Goal: Transaction & Acquisition: Obtain resource

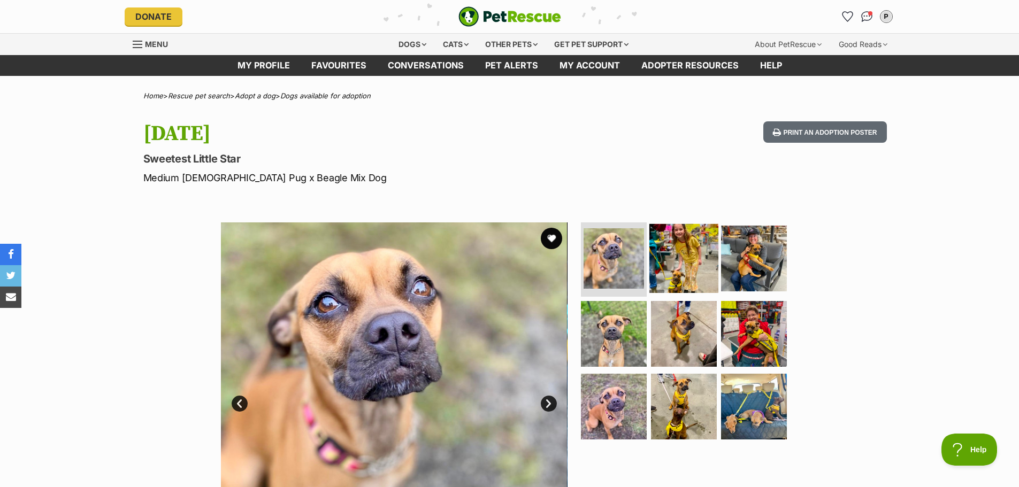
click at [692, 262] on img at bounding box center [683, 258] width 69 height 69
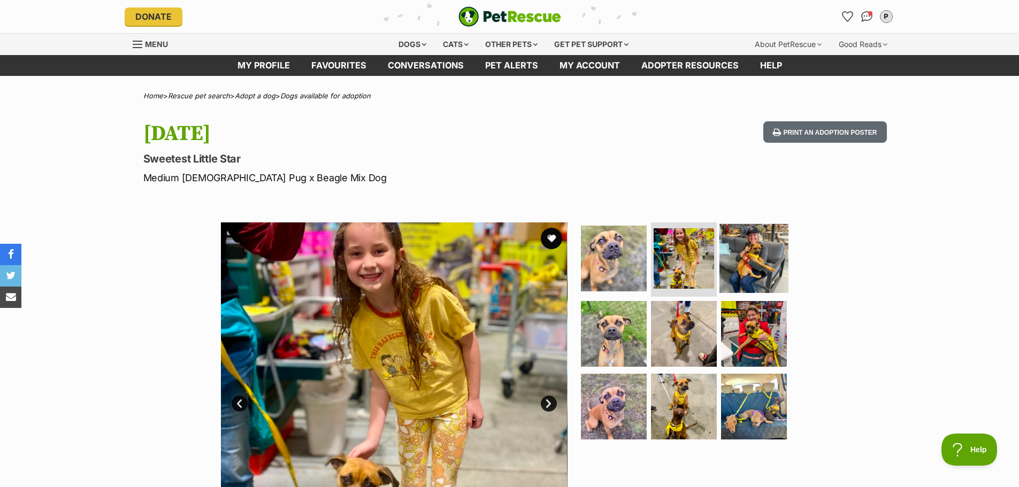
click at [750, 262] on img at bounding box center [753, 258] width 69 height 69
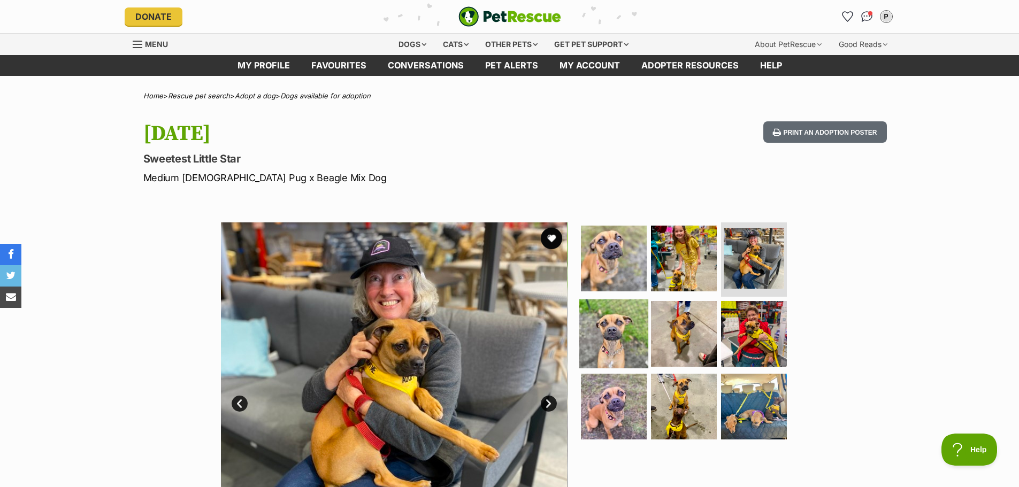
click at [607, 344] on img at bounding box center [613, 333] width 69 height 69
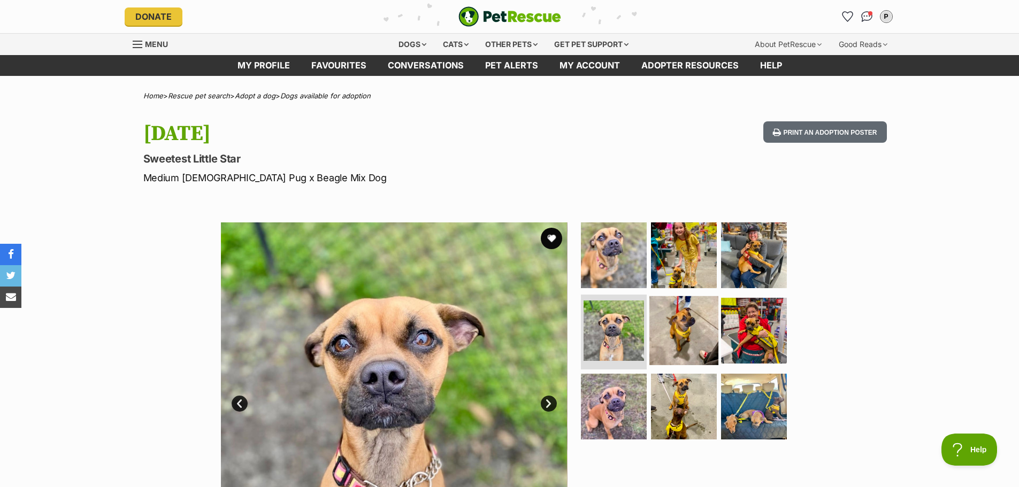
click at [673, 336] on img at bounding box center [683, 330] width 69 height 69
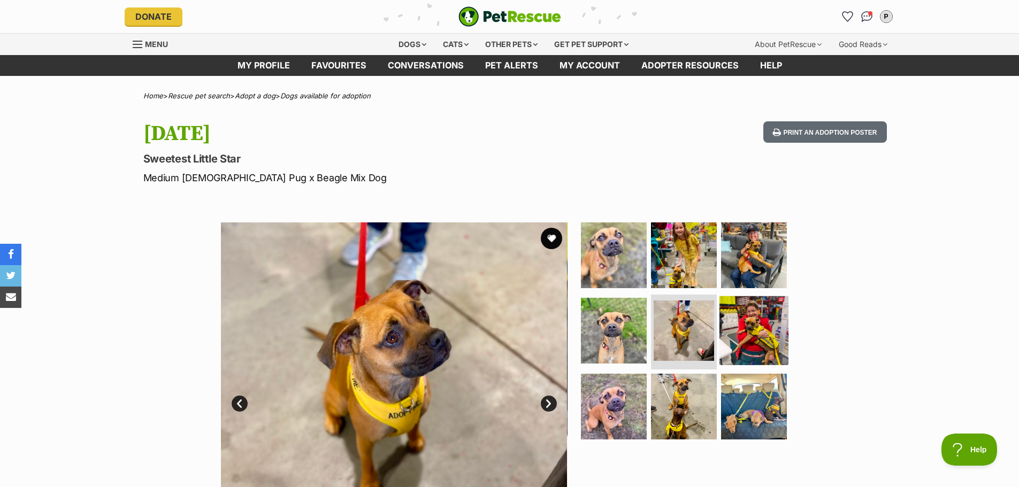
click at [743, 340] on img at bounding box center [753, 330] width 69 height 69
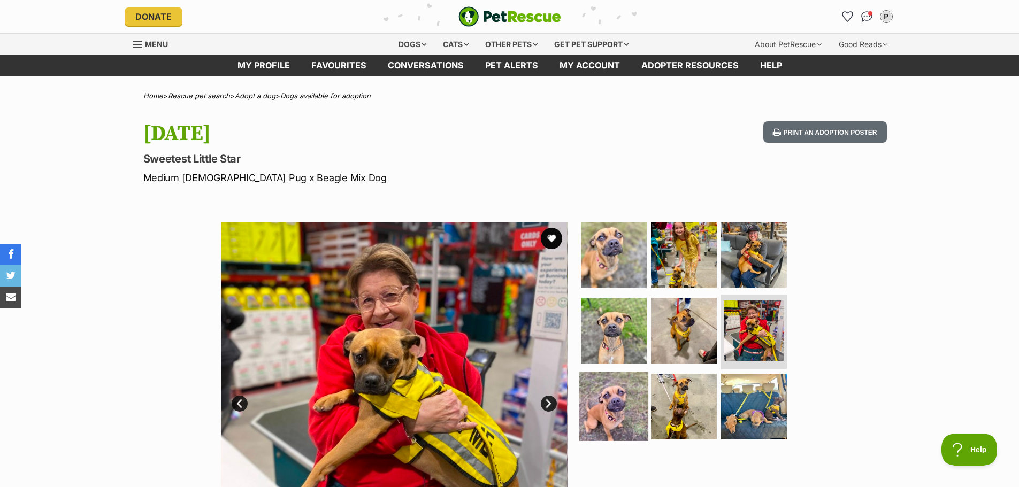
click at [595, 398] on img at bounding box center [613, 406] width 69 height 69
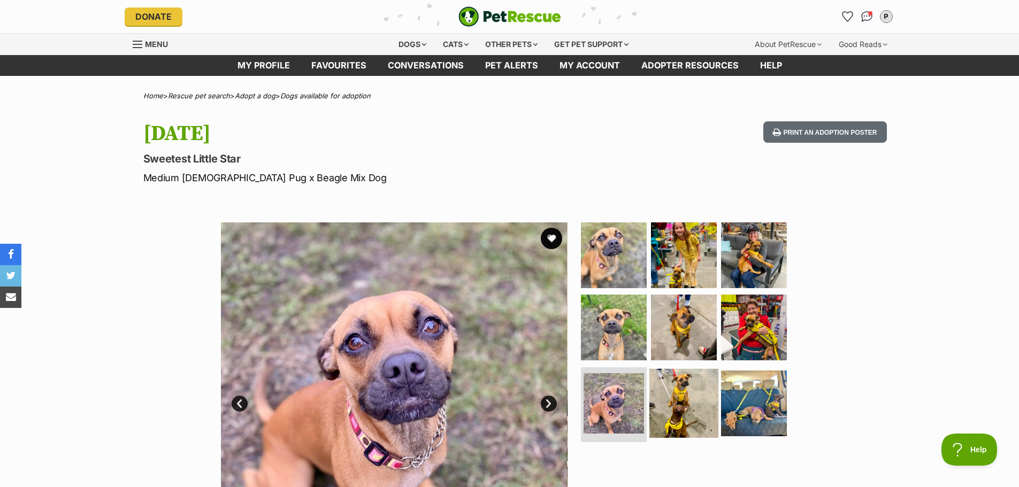
click at [669, 390] on img at bounding box center [683, 403] width 69 height 69
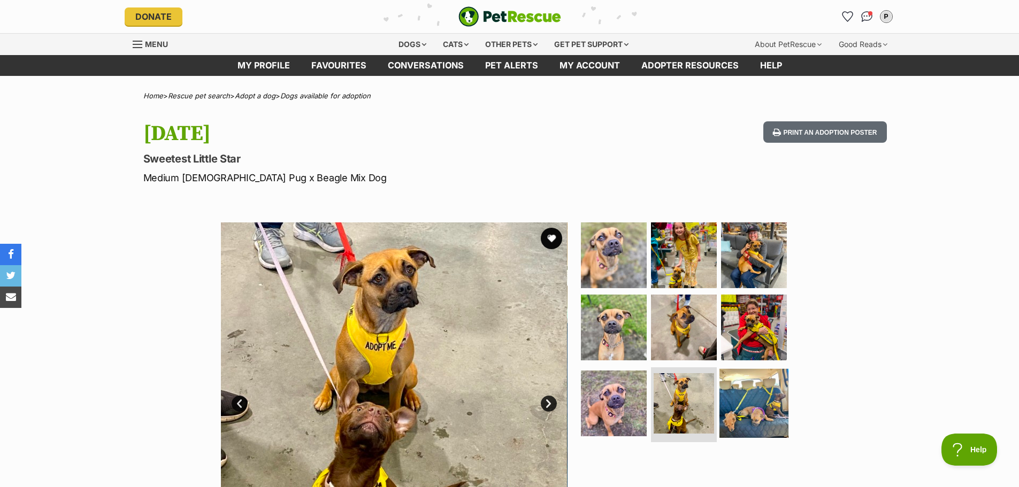
click at [733, 399] on img at bounding box center [753, 403] width 69 height 69
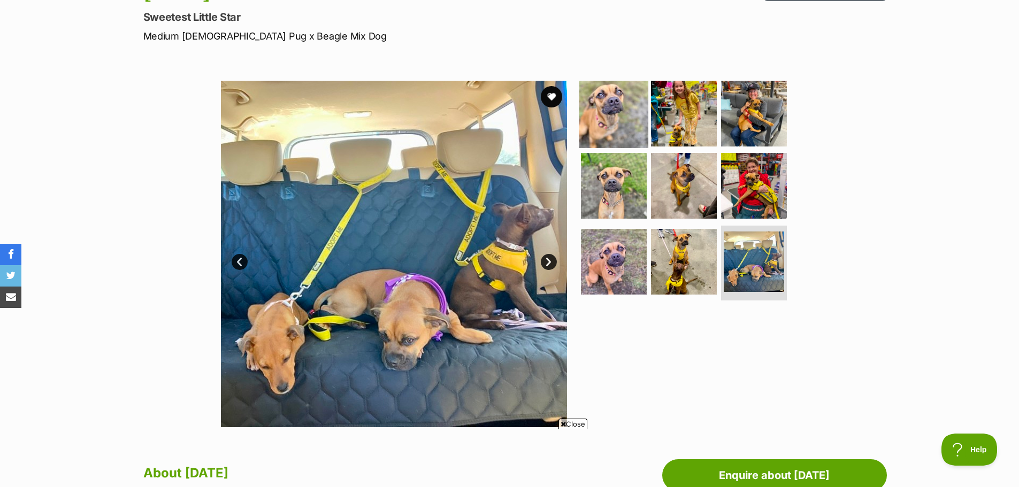
scroll to position [160, 0]
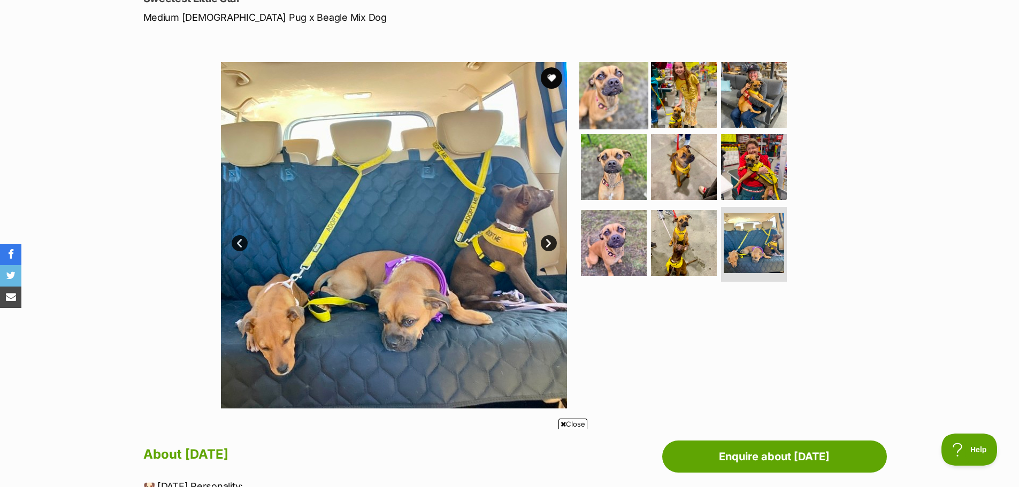
click at [611, 102] on img at bounding box center [613, 94] width 69 height 69
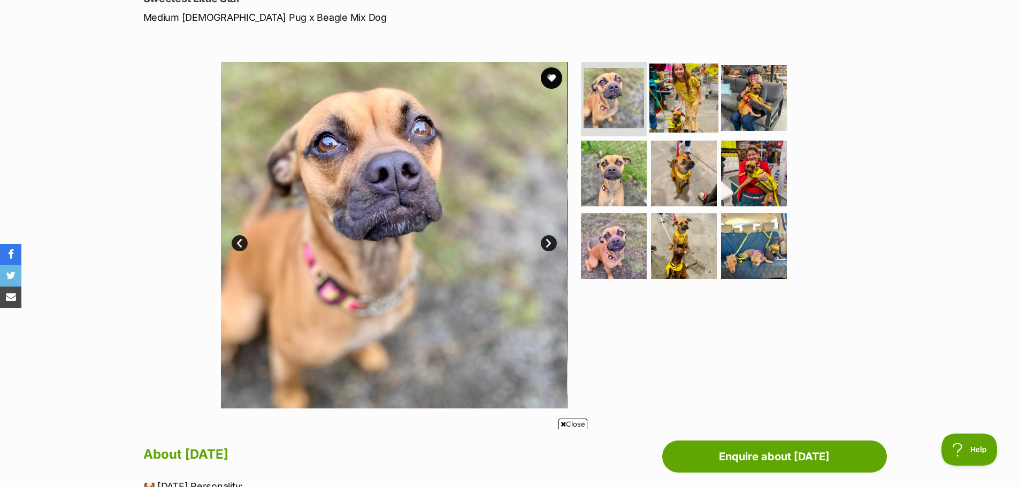
click at [671, 110] on img at bounding box center [683, 97] width 69 height 69
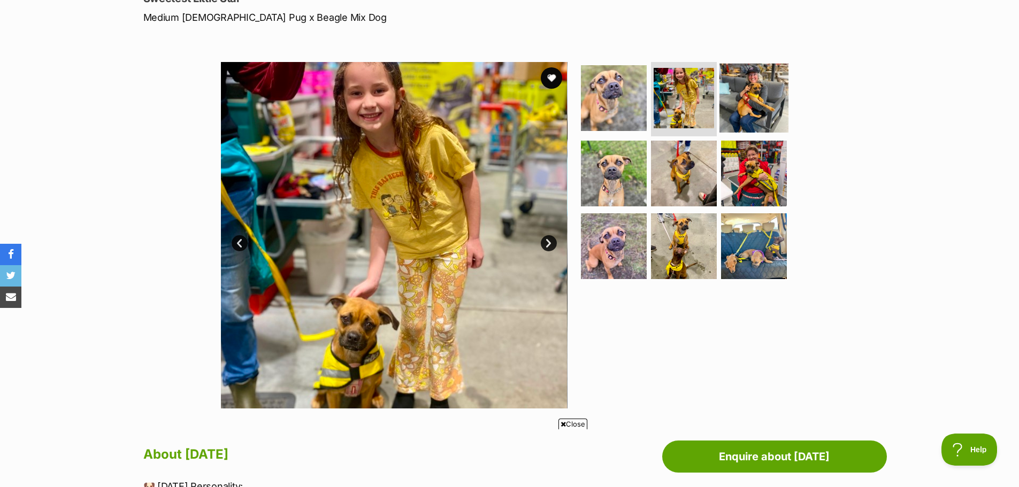
click at [742, 106] on img at bounding box center [753, 97] width 69 height 69
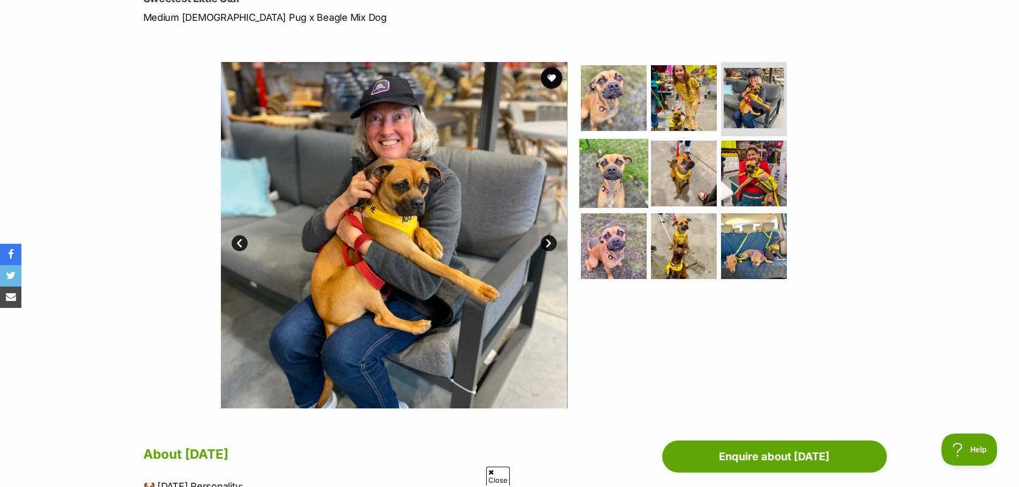
click at [604, 182] on img at bounding box center [613, 173] width 69 height 69
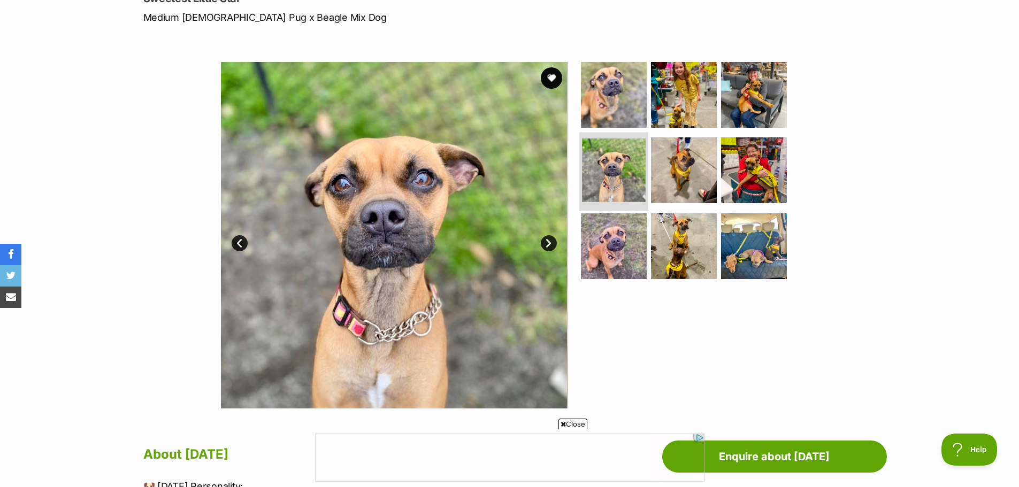
scroll to position [0, 0]
click at [678, 170] on img at bounding box center [683, 170] width 69 height 69
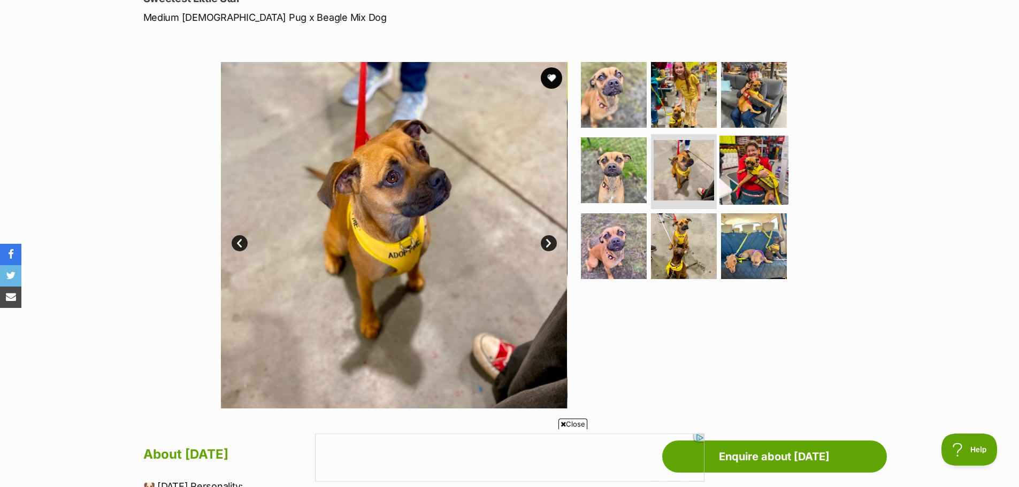
click at [743, 166] on img at bounding box center [753, 170] width 69 height 69
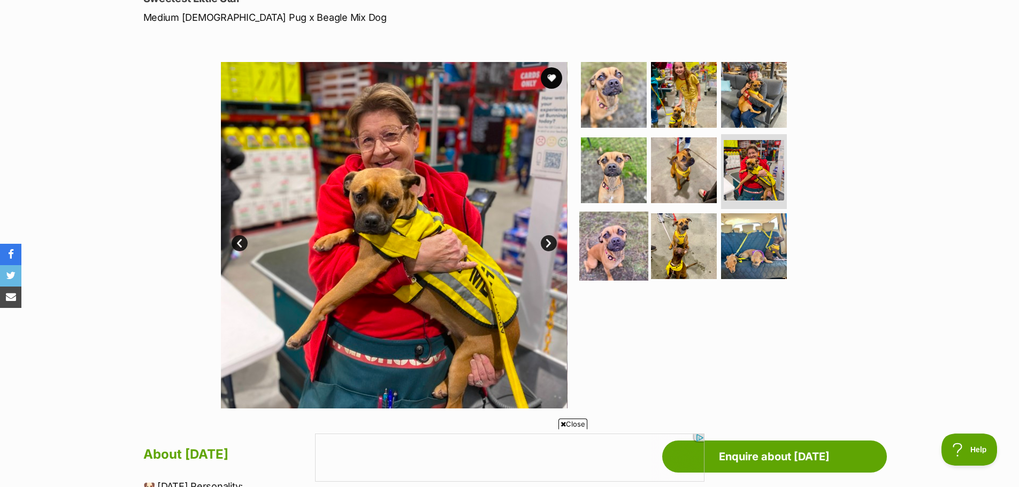
click at [593, 249] on img at bounding box center [613, 246] width 69 height 69
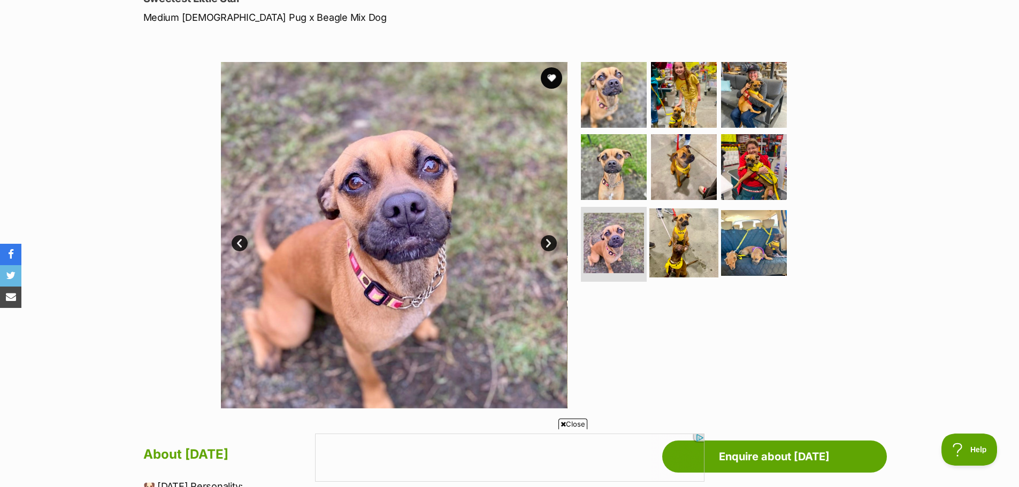
click at [668, 247] on img at bounding box center [683, 243] width 69 height 69
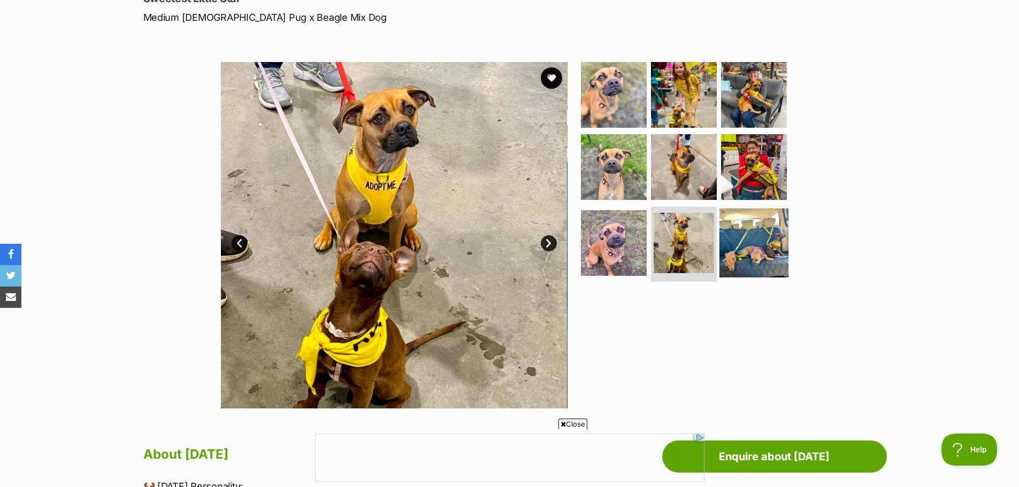
click at [746, 250] on img at bounding box center [753, 243] width 69 height 69
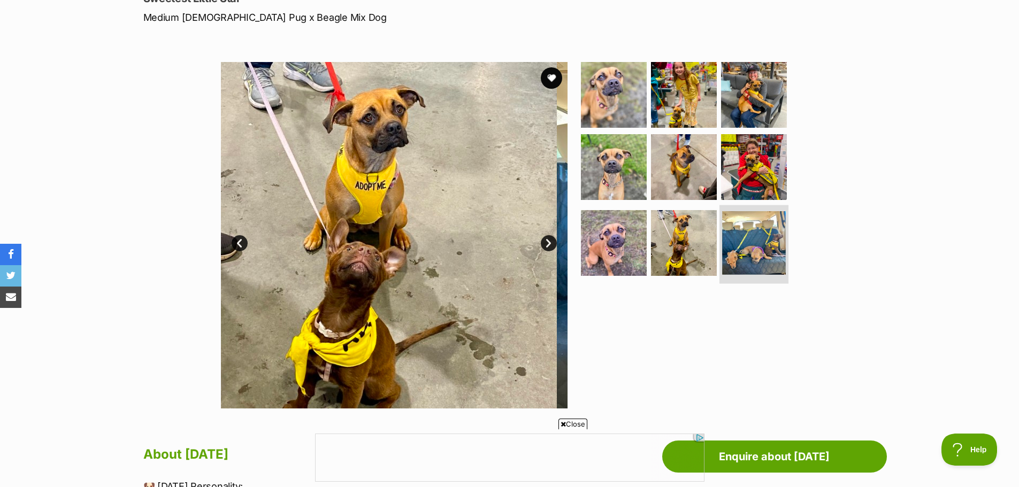
click at [746, 250] on img at bounding box center [754, 243] width 64 height 64
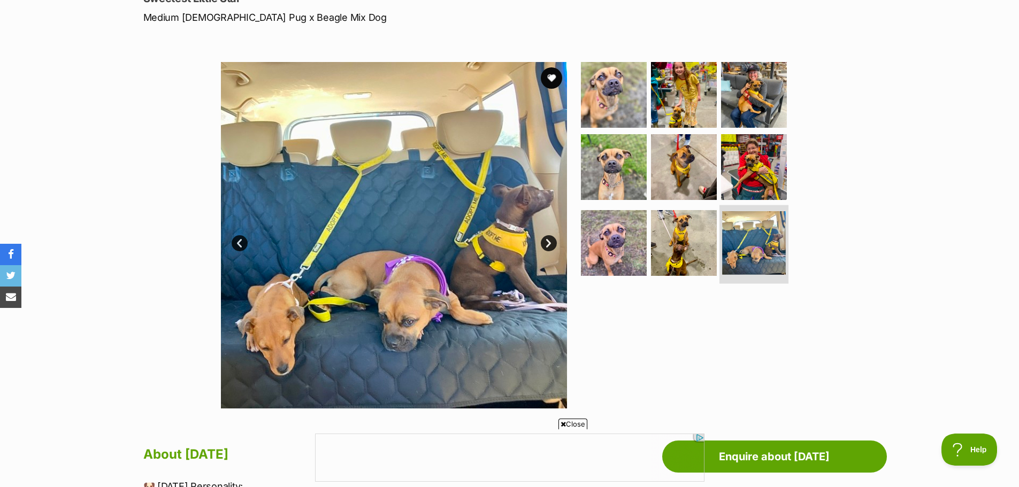
click at [746, 250] on img at bounding box center [754, 243] width 64 height 64
click at [666, 243] on img at bounding box center [683, 243] width 69 height 69
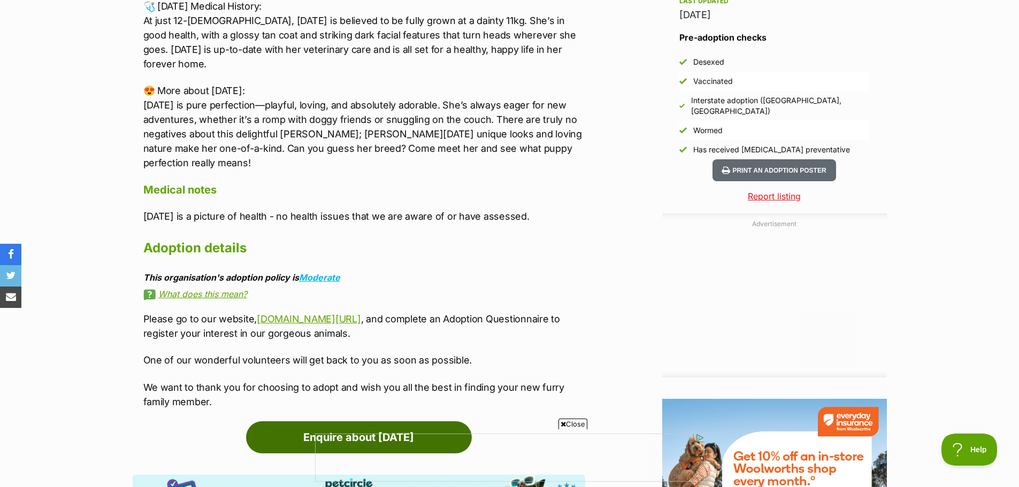
click at [361, 421] on link "Enquire about [DATE]" at bounding box center [359, 437] width 226 height 32
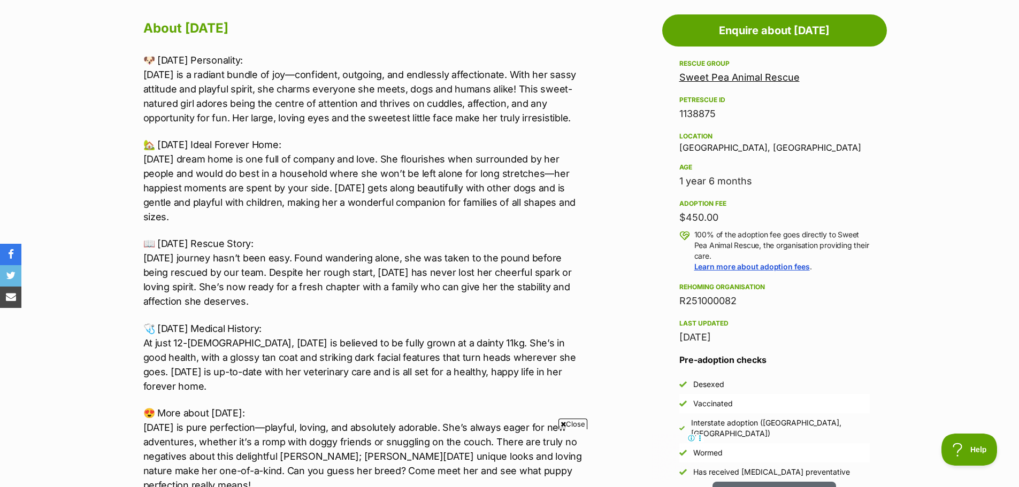
drag, startPoint x: 721, startPoint y: 217, endPoint x: 680, endPoint y: 75, distance: 148.1
click at [680, 75] on div "Rescue group Sweet Pea Animal Rescue PetRescue ID 1138875 Location [GEOGRAPHIC_…" at bounding box center [774, 201] width 190 height 288
copy div "Sweet Pea Animal Rescue PetRescue ID 1138875 Location [GEOGRAPHIC_DATA], [GEOGR…"
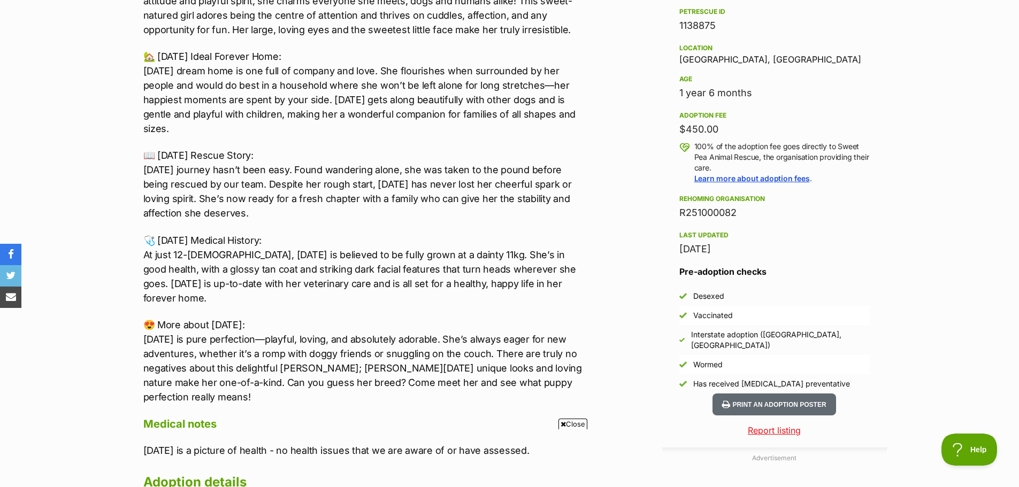
scroll to position [694, 0]
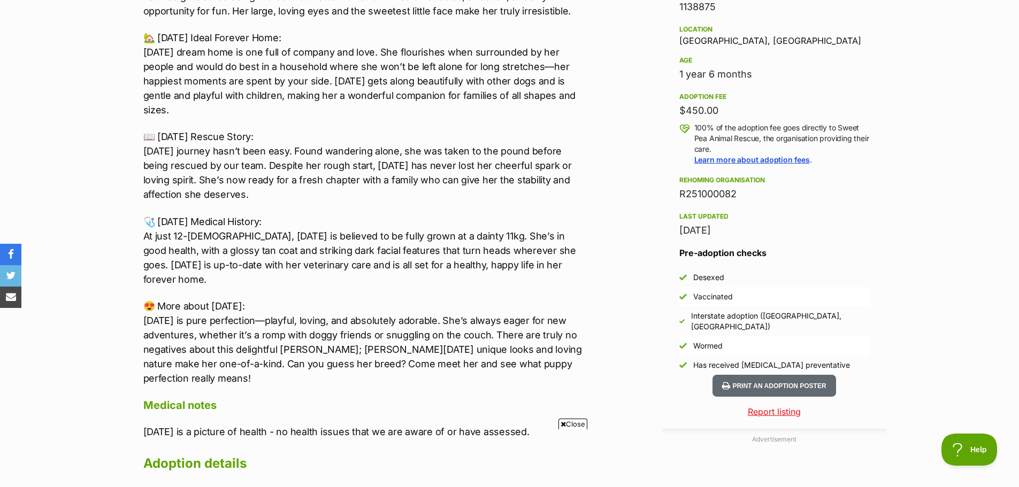
drag, startPoint x: 560, startPoint y: 264, endPoint x: 558, endPoint y: 258, distance: 6.3
click at [558, 258] on p "🩺 [DATE] Medical History: At just 12-[DEMOGRAPHIC_DATA], [DATE] is believed to …" at bounding box center [364, 250] width 442 height 72
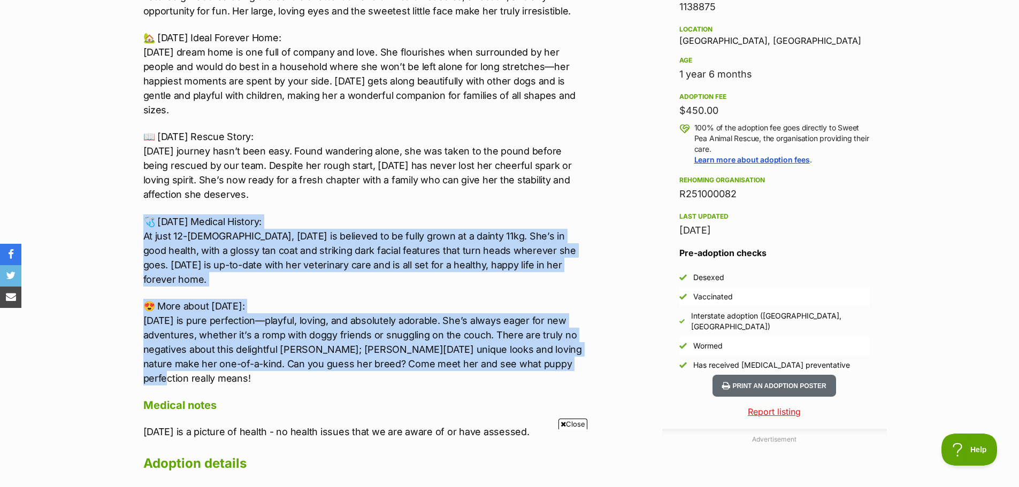
drag, startPoint x: 567, startPoint y: 347, endPoint x: 124, endPoint y: 204, distance: 466.4
click at [124, 204] on div "Advertisement Adoption information I've been adopted! This pet is no longer ava…" at bounding box center [510, 443] width 786 height 1092
click at [573, 355] on p "😍 More about [DATE]: [DATE] is pure perfection—playful, loving, and absolutely …" at bounding box center [364, 342] width 442 height 87
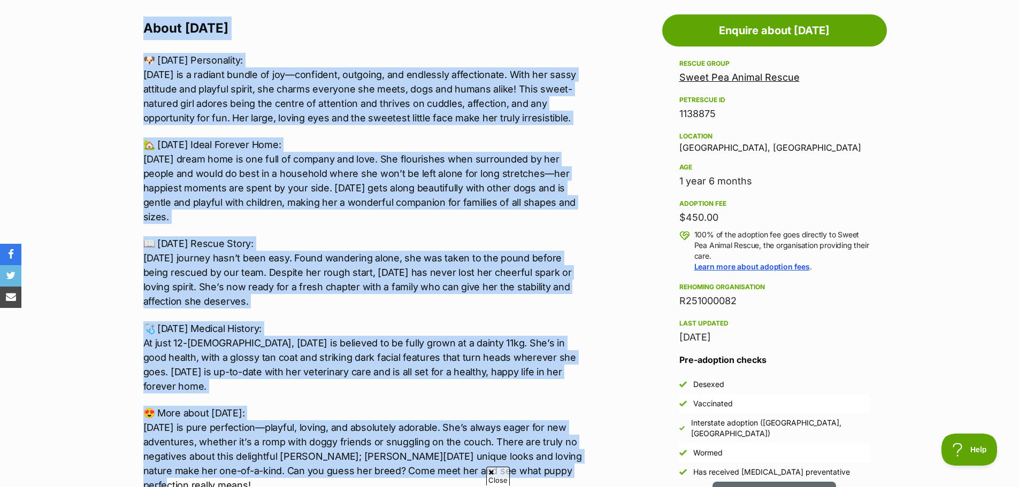
scroll to position [0, 0]
drag, startPoint x: 561, startPoint y: 350, endPoint x: 139, endPoint y: 37, distance: 525.2
click at [139, 37] on div "About [DATE] 🐶 [DATE] Personality: [DATE] is a radiant bundle of joy—confident,…" at bounding box center [359, 374] width 452 height 715
copy div "Lorem Ipsumd 🐶 Sitame'c Adipiscinge: Seddoe te i utlabor etdolo ma ali—enimadmi…"
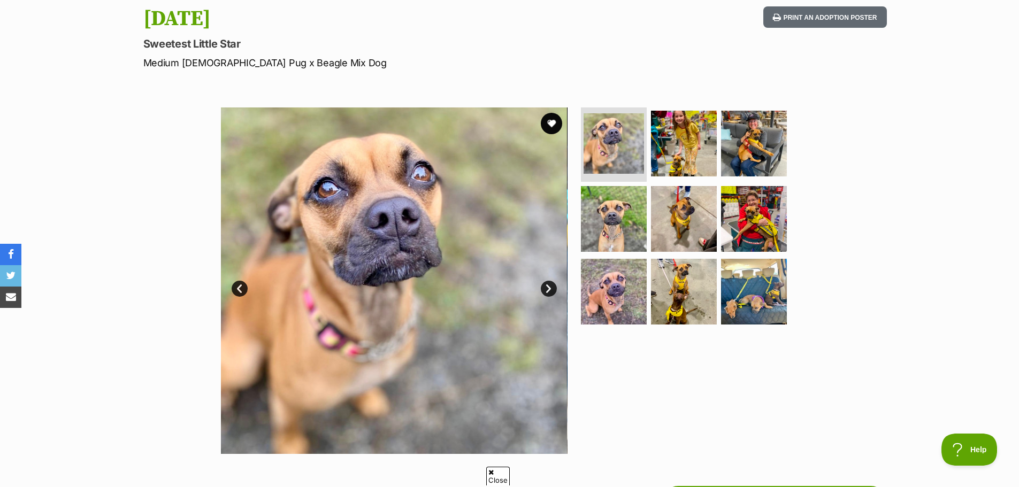
scroll to position [52, 0]
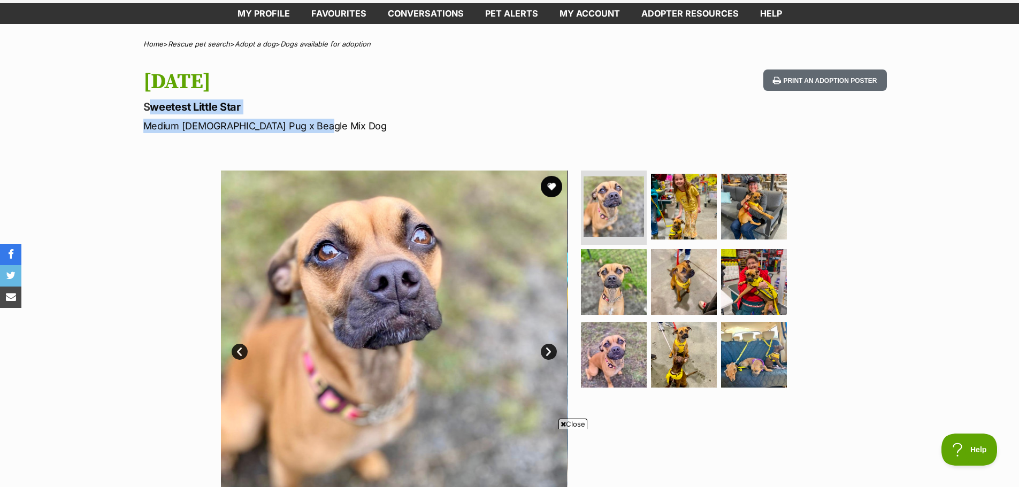
drag, startPoint x: 313, startPoint y: 122, endPoint x: 137, endPoint y: 110, distance: 176.9
click at [137, 110] on div "[DATE] Sweetest Little Star Medium [DEMOGRAPHIC_DATA] Pug x Beagle Mix Dog Prin…" at bounding box center [510, 102] width 786 height 64
copy hgroup "Sweetest Little Star Medium [DEMOGRAPHIC_DATA] Pug x Beagle Mix Dog"
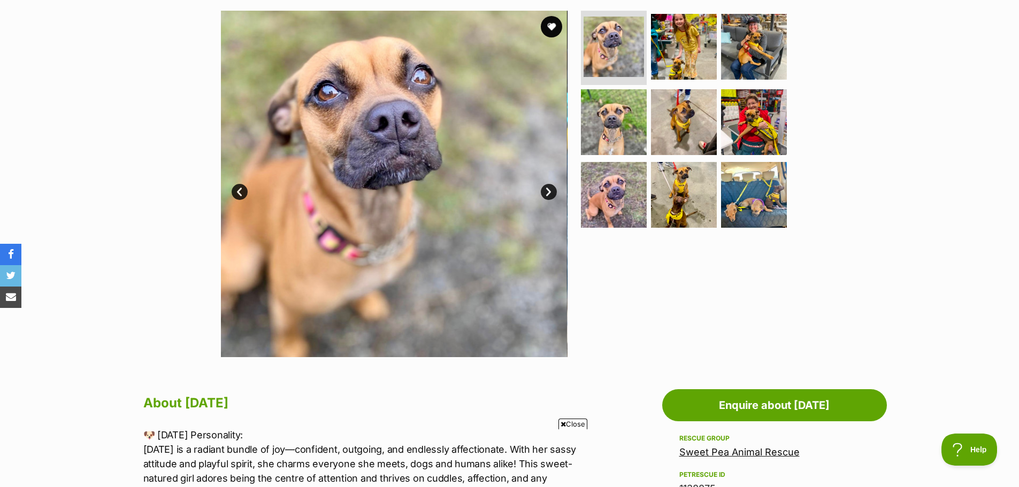
scroll to position [212, 0]
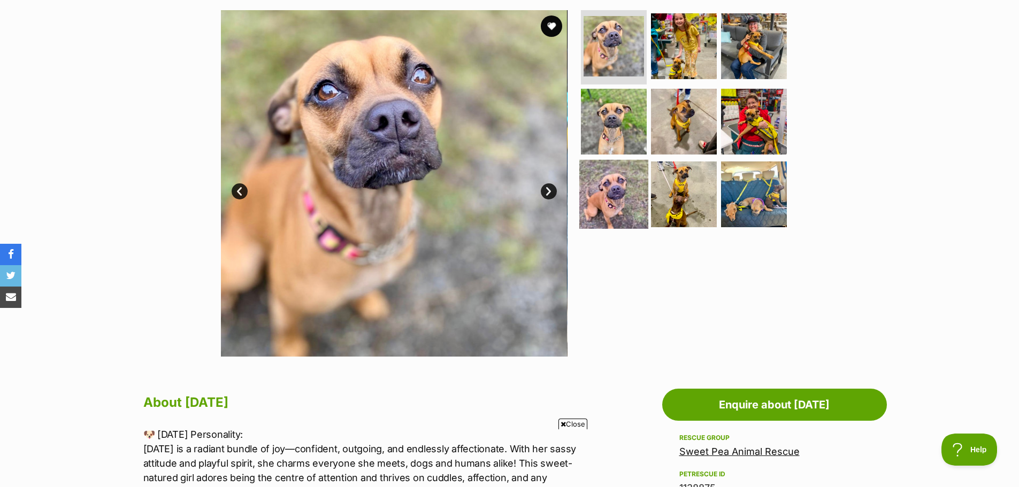
click at [602, 180] on img at bounding box center [613, 194] width 69 height 69
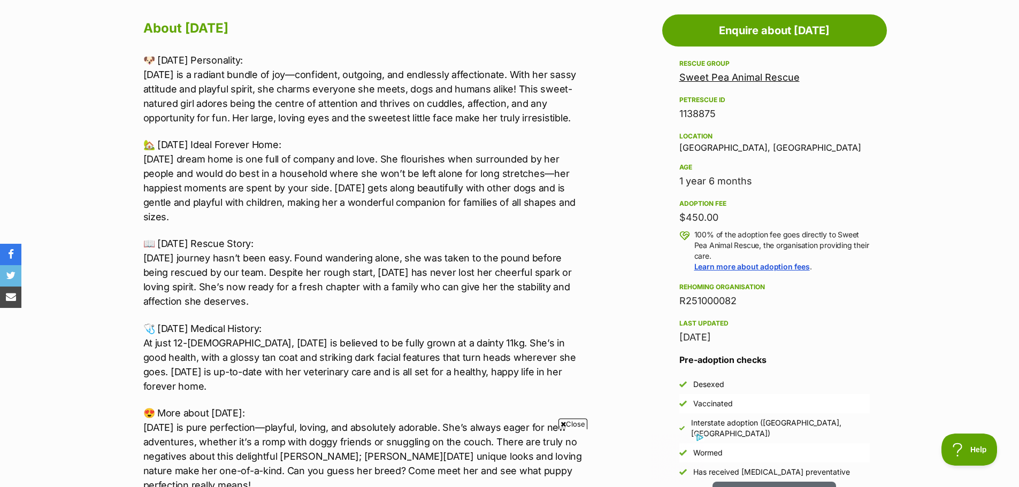
scroll to position [0, 0]
click at [57, 58] on section "Home > Rescue pet search > Adopt a dog > Dogs available for adoption [DATE] Swe…" at bounding box center [509, 300] width 1019 height 1590
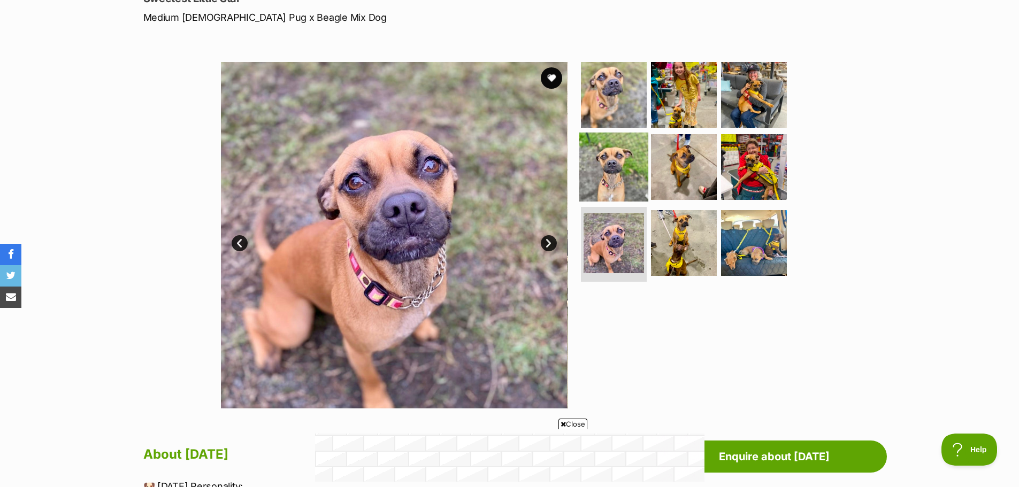
click at [610, 164] on img at bounding box center [613, 167] width 69 height 69
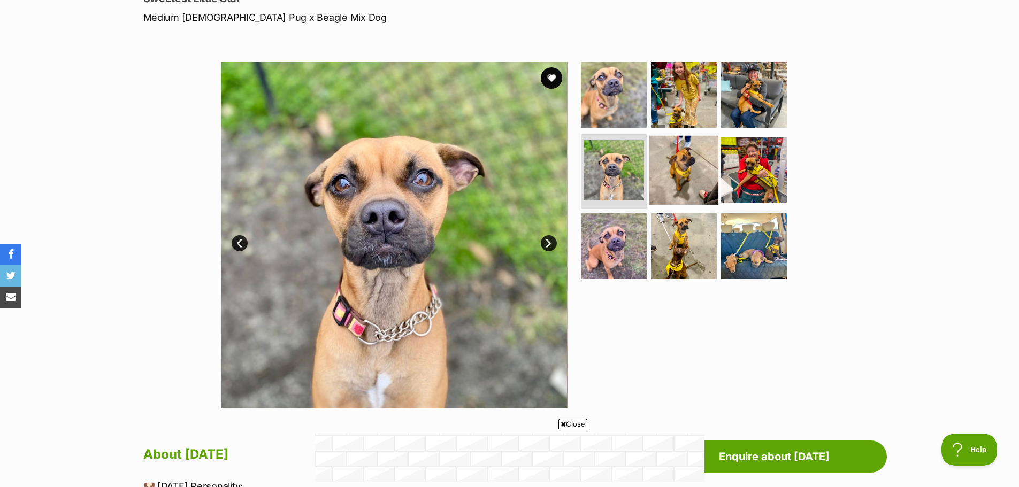
click at [669, 164] on img at bounding box center [683, 170] width 69 height 69
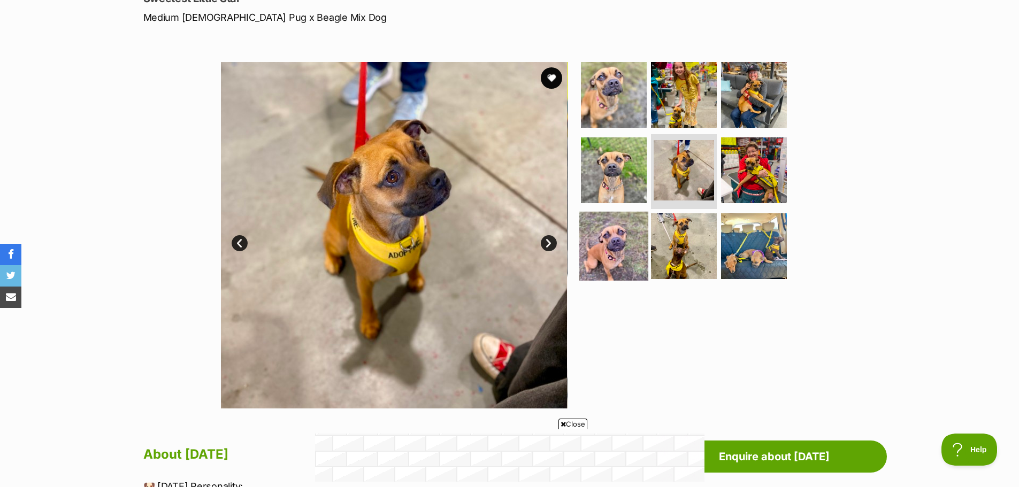
click at [622, 231] on img at bounding box center [613, 246] width 69 height 69
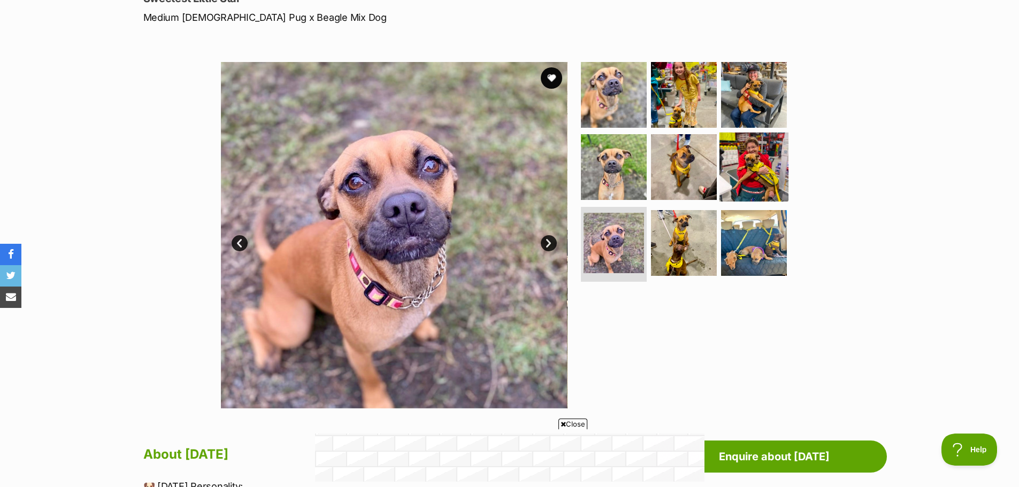
click at [737, 149] on img at bounding box center [753, 167] width 69 height 69
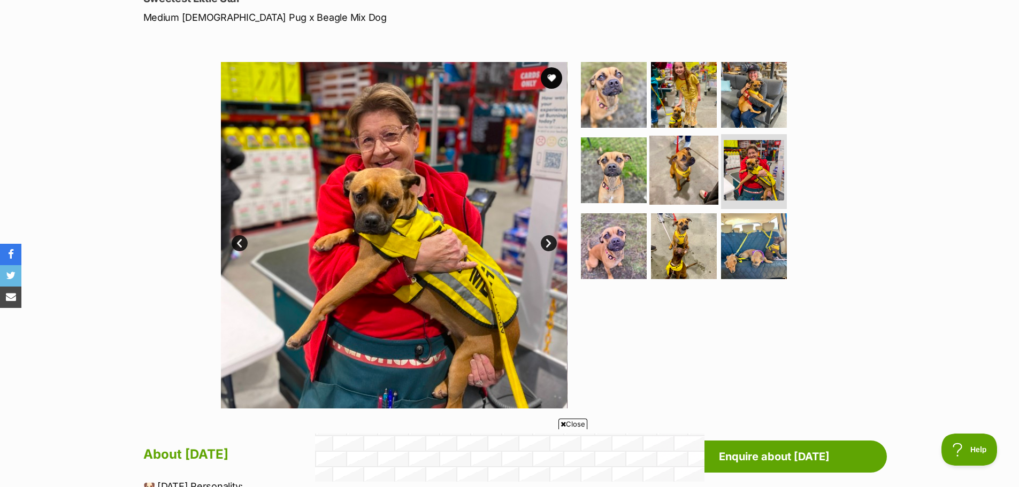
click at [689, 156] on img at bounding box center [683, 170] width 69 height 69
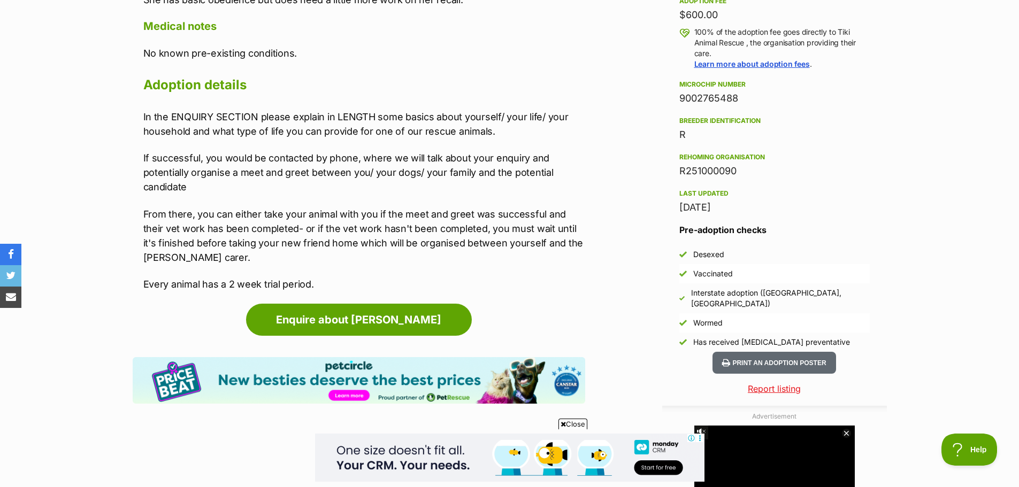
scroll to position [802, 0]
